Goal: Task Accomplishment & Management: Use online tool/utility

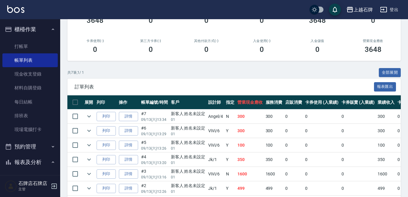
scroll to position [90, 0]
drag, startPoint x: 66, startPoint y: 7, endPoint x: 47, endPoint y: 24, distance: 25.1
click at [50, 23] on div "上越石牌 登出 櫃檯作業 打帳單 帳單列表 現金收支登錄 材料自購登錄 每日結帳 排班表 現場電腦打卡 預約管理 預約管理 單日預約紀錄 單週預約紀錄 報表及…" at bounding box center [204, 72] width 408 height 324
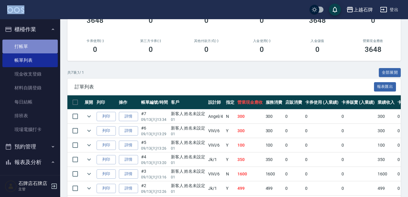
click at [30, 48] on link "打帳單" at bounding box center [29, 47] width 55 height 14
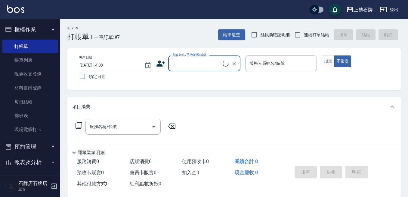
drag, startPoint x: 200, startPoint y: 56, endPoint x: 212, endPoint y: 74, distance: 21.5
click at [201, 58] on div "顧客姓名/手機號碼/編號 顧客姓名/手機號碼/編號" at bounding box center [204, 64] width 72 height 16
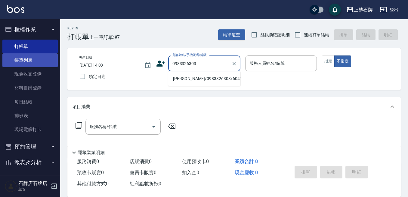
type input "0983326303"
click at [46, 60] on link "帳單列表" at bounding box center [29, 60] width 55 height 14
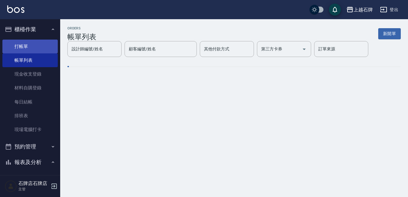
click at [44, 50] on link "打帳單" at bounding box center [29, 47] width 55 height 14
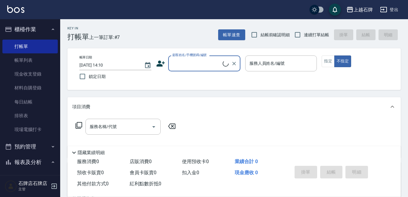
click at [196, 60] on input "顧客姓名/手機號碼/編號" at bounding box center [197, 63] width 52 height 11
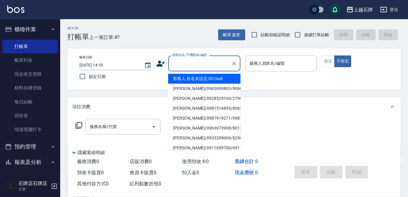
click at [224, 78] on li "新客人 姓名未設定/01/null" at bounding box center [204, 79] width 72 height 10
type input "新客人 姓名未設定/01/null"
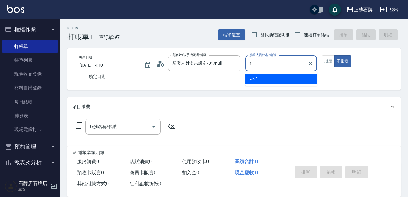
click at [265, 81] on div "Jk -1" at bounding box center [281, 79] width 72 height 10
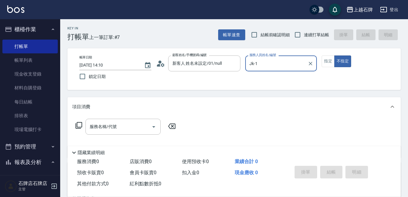
type input "Jk-1"
click at [321, 58] on div "帳單日期 [DATE] 14:10 鎖定日期 顧客姓名/手機號碼/編號 新客人 姓名未設定/01/null 顧客姓名/手機號碼/編號 服務人員姓名/編號 Jk…" at bounding box center [234, 69] width 319 height 27
click at [322, 60] on div "帳單日期 [DATE] 14:10 鎖定日期 顧客姓名/手機號碼/編號 新客人 姓名未設定/01/null 顧客姓名/手機號碼/編號 服務人員姓名/編號 Jk…" at bounding box center [234, 69] width 319 height 27
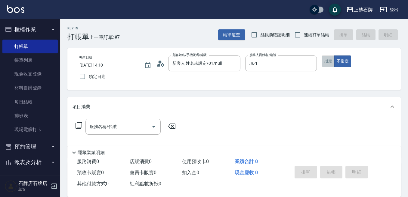
click at [323, 60] on button "指定" at bounding box center [327, 62] width 13 height 12
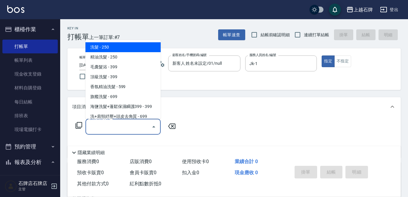
click at [116, 123] on input "服務名稱/代號" at bounding box center [118, 127] width 61 height 11
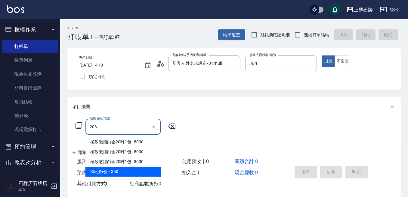
click at [127, 168] on span "B級洗+剪 - 350" at bounding box center [122, 172] width 75 height 10
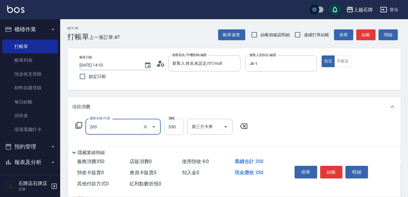
type input "B級洗+剪(203)"
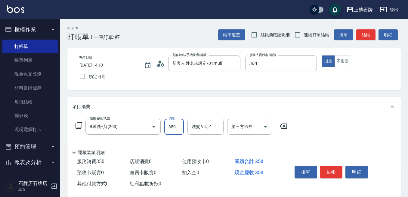
click at [177, 129] on input "350" at bounding box center [174, 127] width 20 height 16
type input "499"
click at [200, 124] on div "洗髮互助-1 洗髮互助-1" at bounding box center [205, 127] width 36 height 16
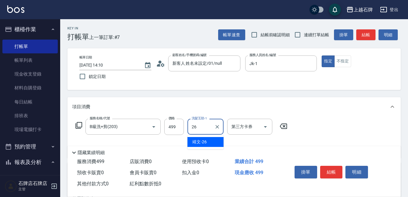
click at [211, 142] on div "靖文 -26" at bounding box center [205, 142] width 36 height 10
type input "靖文-26"
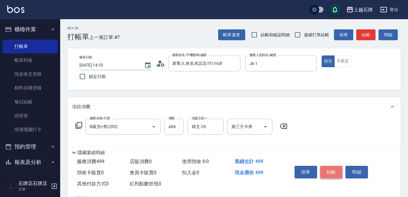
click at [334, 169] on button "結帳" at bounding box center [331, 172] width 23 height 13
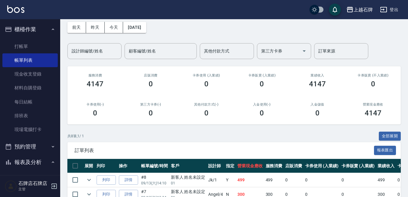
scroll to position [30, 0]
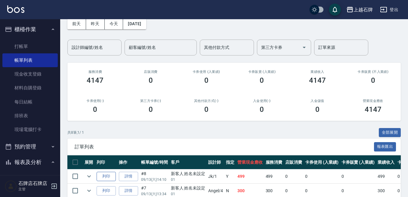
click at [106, 177] on button "列印" at bounding box center [105, 176] width 19 height 9
click at [21, 51] on link "打帳單" at bounding box center [29, 47] width 55 height 14
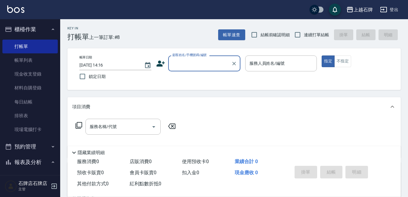
click at [190, 69] on input "顧客姓名/手機號碼/編號" at bounding box center [200, 63] width 58 height 11
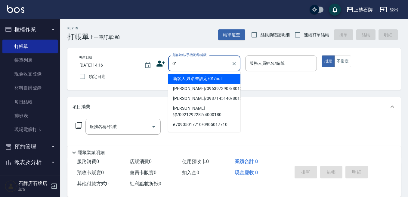
type input "新客人 姓名未設定/01/null"
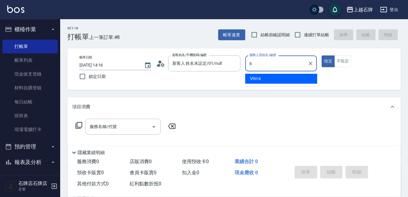
type input "ViVi-6"
type button "true"
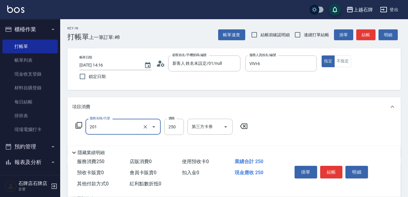
type input "B級單剪(201)"
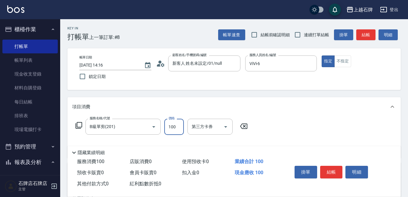
type input "100"
click at [343, 58] on button "不指定" at bounding box center [342, 62] width 17 height 12
drag, startPoint x: 371, startPoint y: 22, endPoint x: 368, endPoint y: 31, distance: 9.7
click at [371, 23] on div "Key In 打帳單 上一筆訂單:#8 帳單速查 結帳前確認明細 連續打單結帳 掛單 結帳 明細" at bounding box center [230, 30] width 340 height 22
click at [368, 33] on button "結帳" at bounding box center [365, 34] width 19 height 11
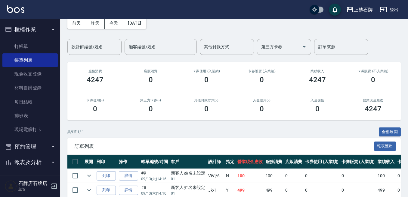
scroll to position [60, 0]
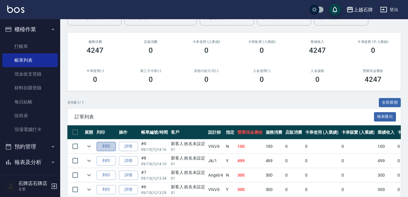
click at [112, 146] on button "列印" at bounding box center [105, 146] width 19 height 9
